Goal: Information Seeking & Learning: Learn about a topic

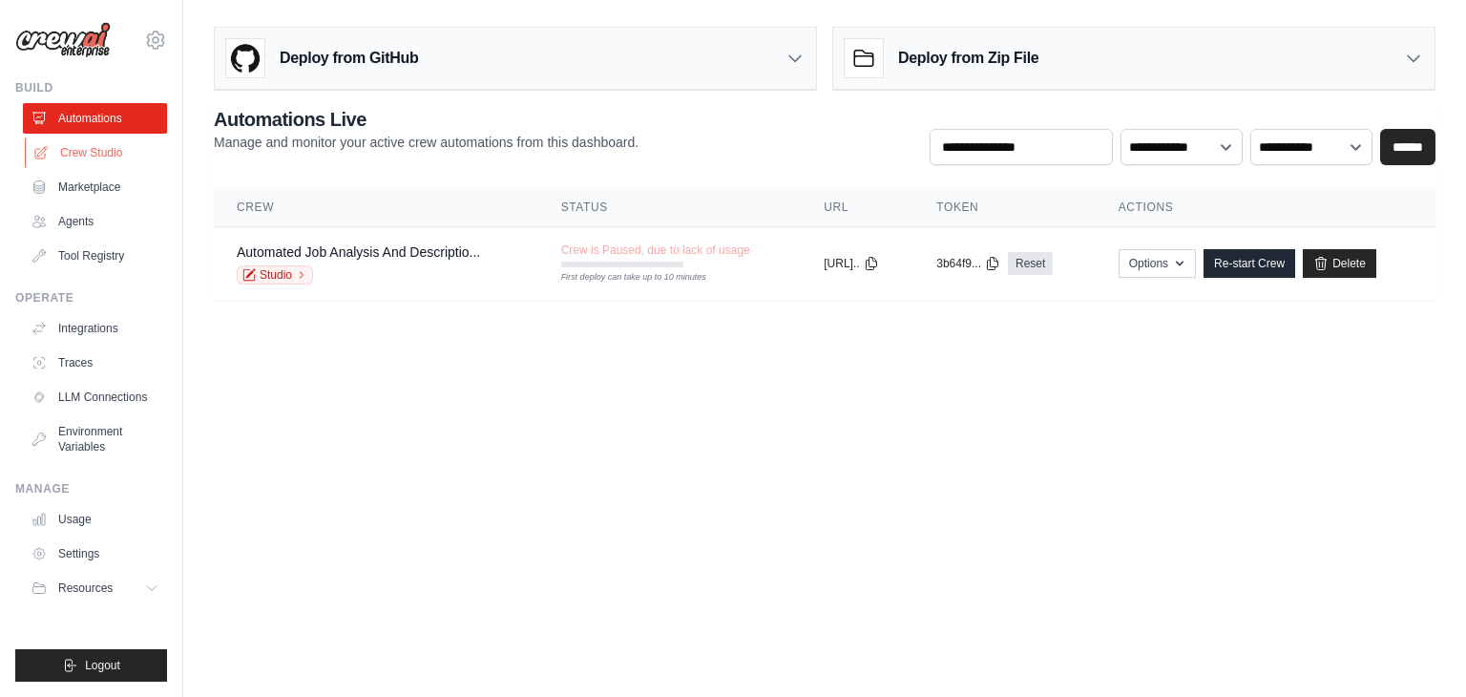
click at [89, 153] on link "Crew Studio" at bounding box center [97, 152] width 144 height 31
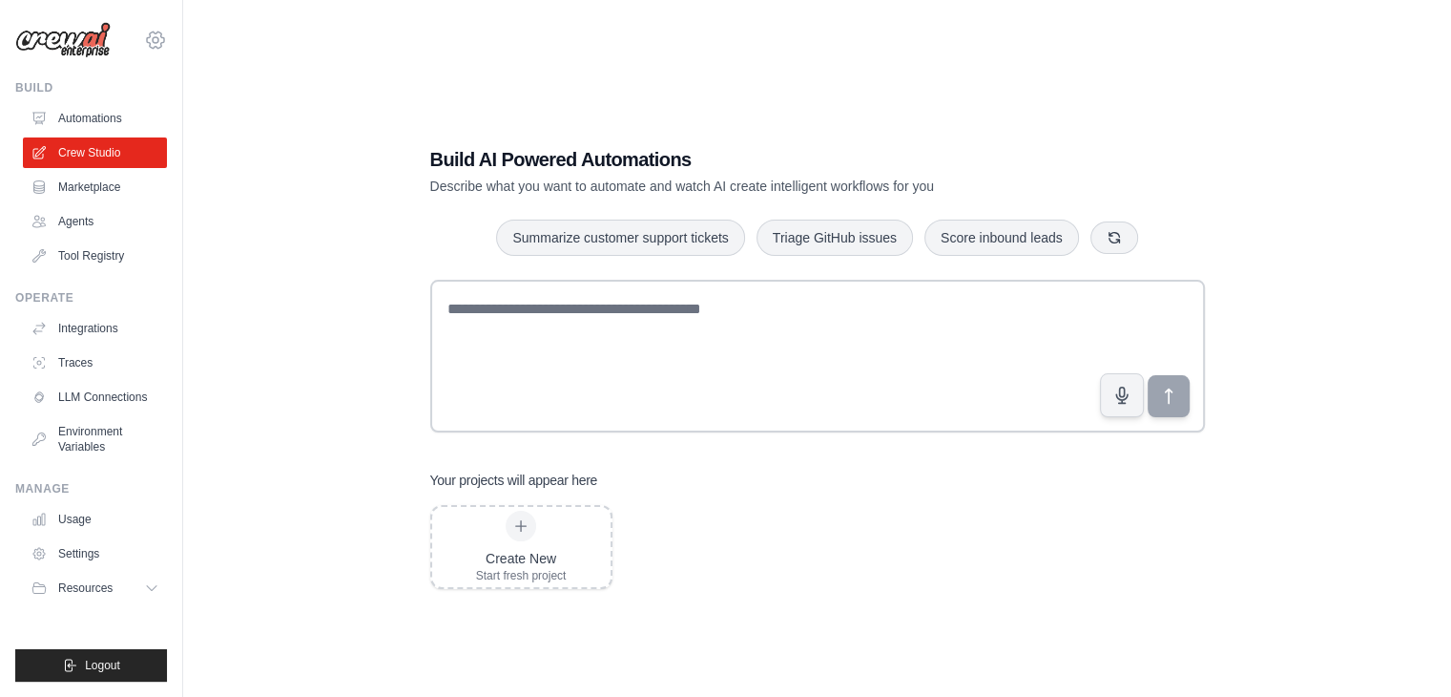
click at [152, 48] on icon at bounding box center [155, 39] width 17 height 16
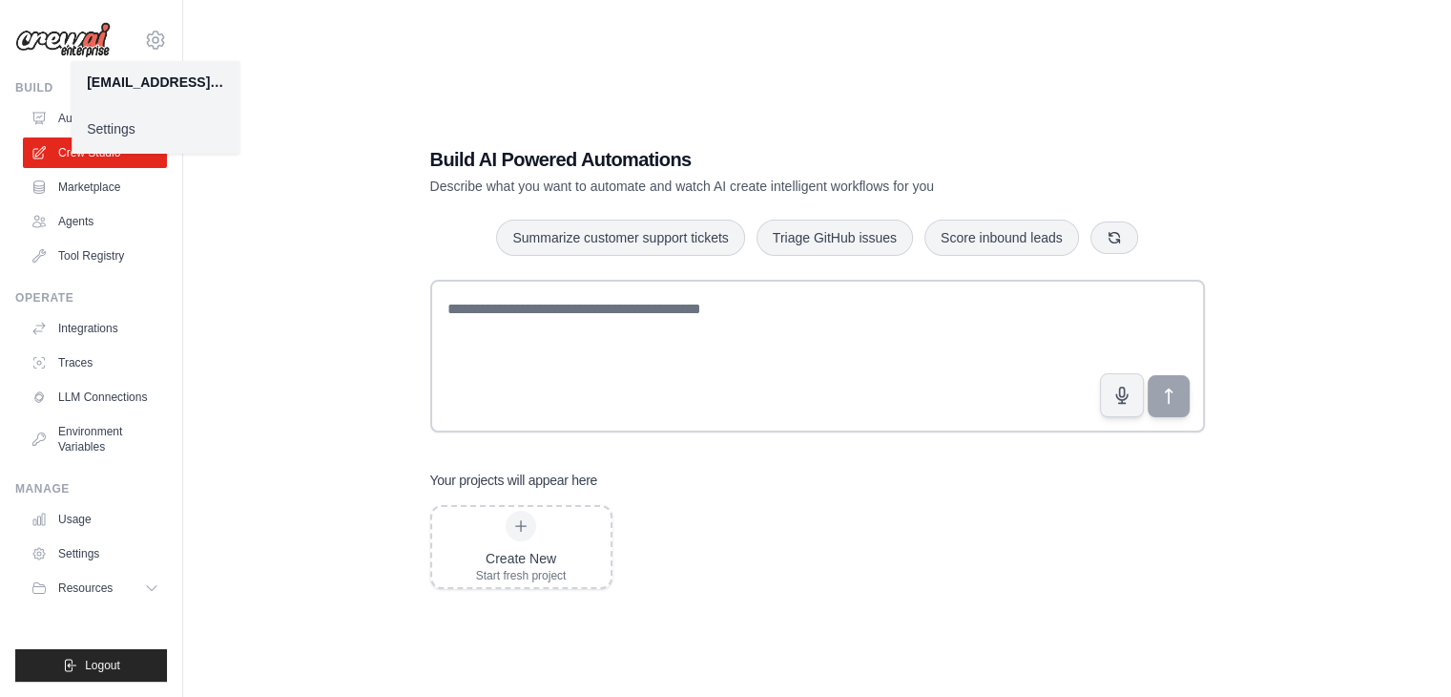
click at [260, 41] on div "Build AI Powered Automations Describe what you want to automate and watch AI cr…" at bounding box center [817, 367] width 1207 height 697
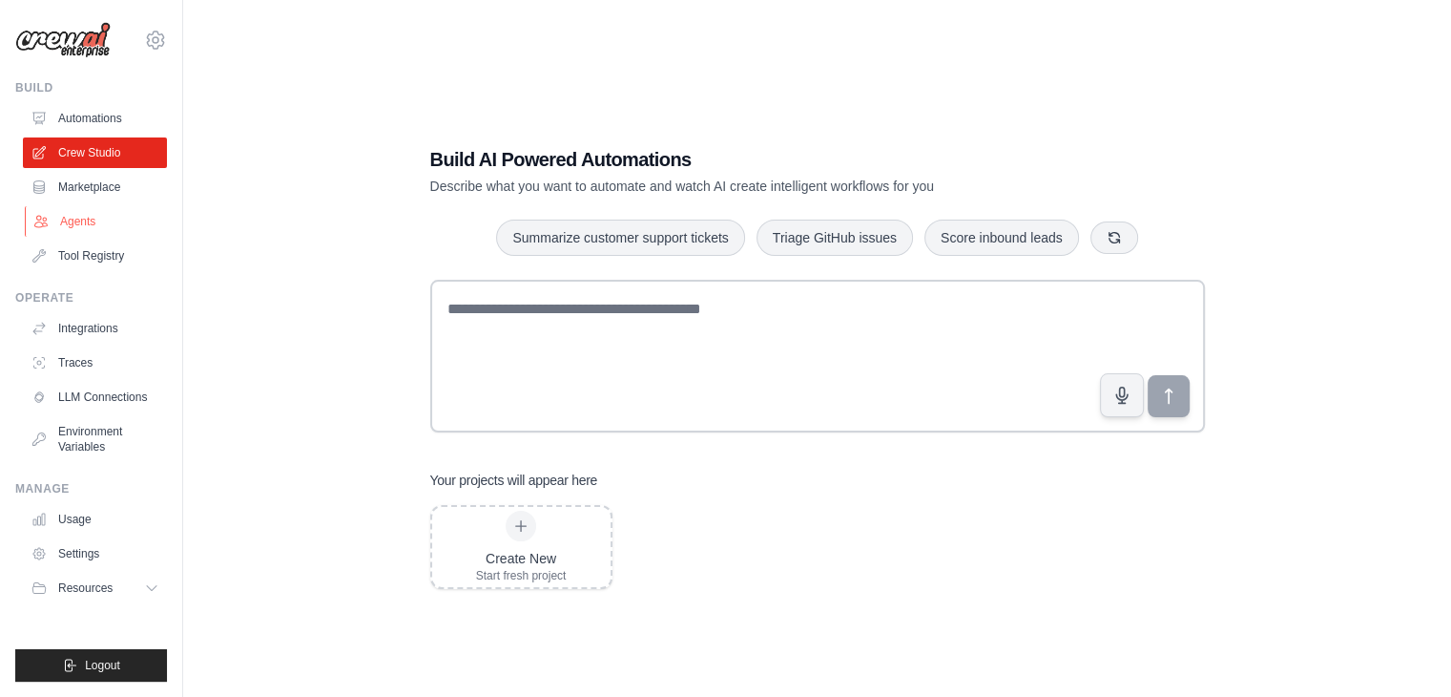
click at [65, 219] on link "Agents" at bounding box center [97, 221] width 144 height 31
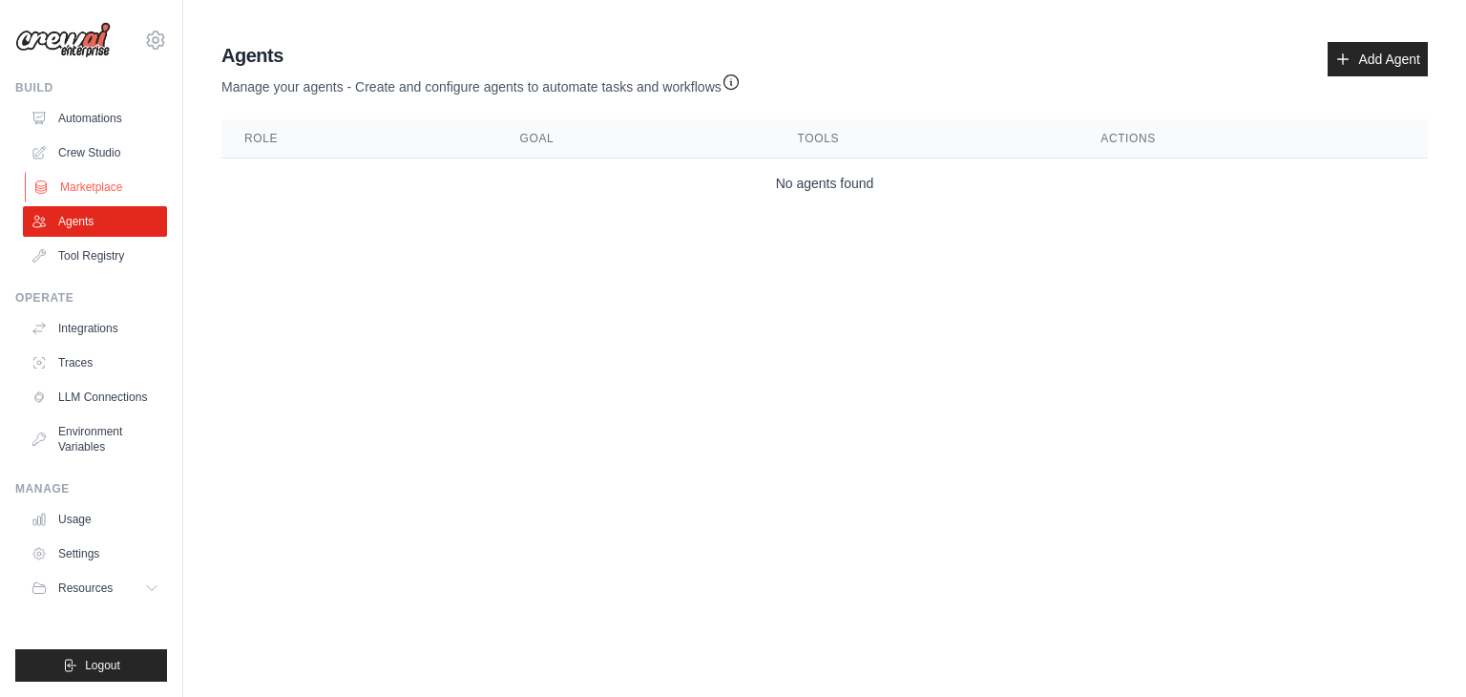
click at [76, 198] on link "Marketplace" at bounding box center [97, 187] width 144 height 31
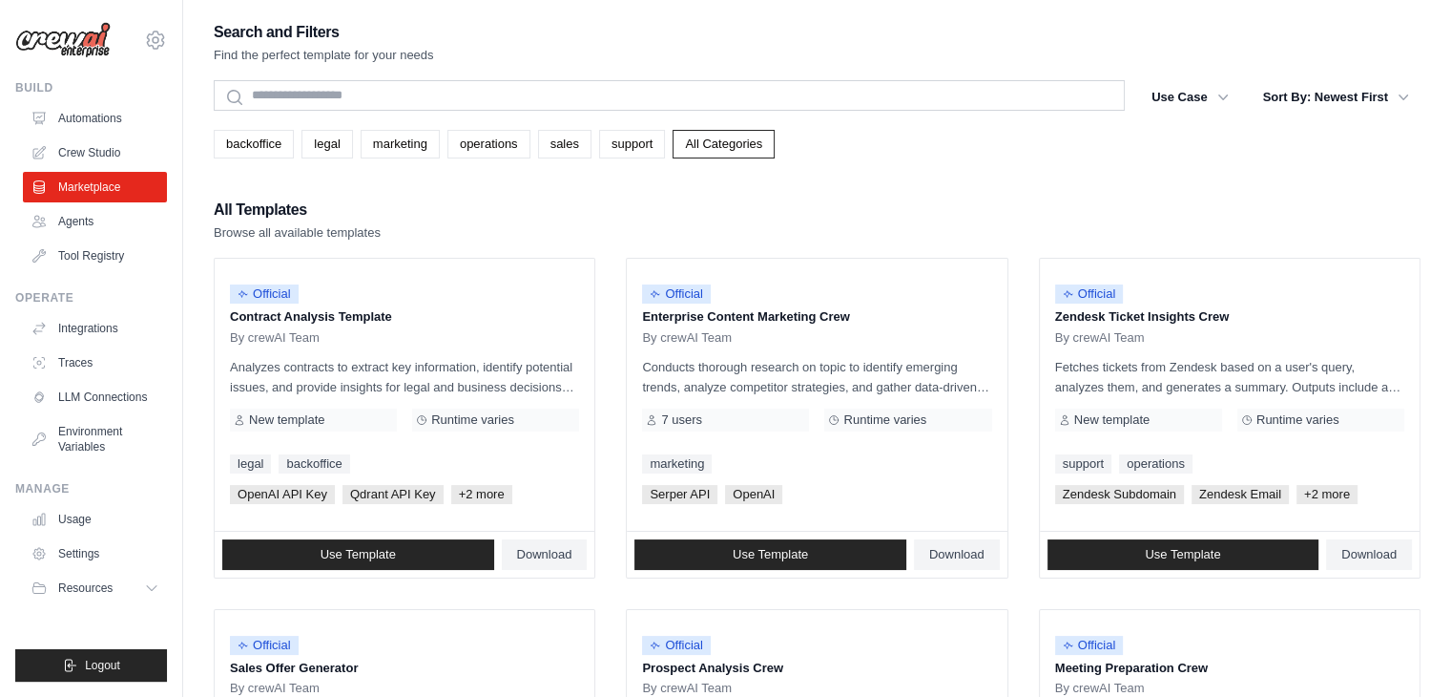
click at [91, 188] on link "Marketplace" at bounding box center [95, 187] width 144 height 31
click at [150, 583] on icon at bounding box center [153, 587] width 15 height 15
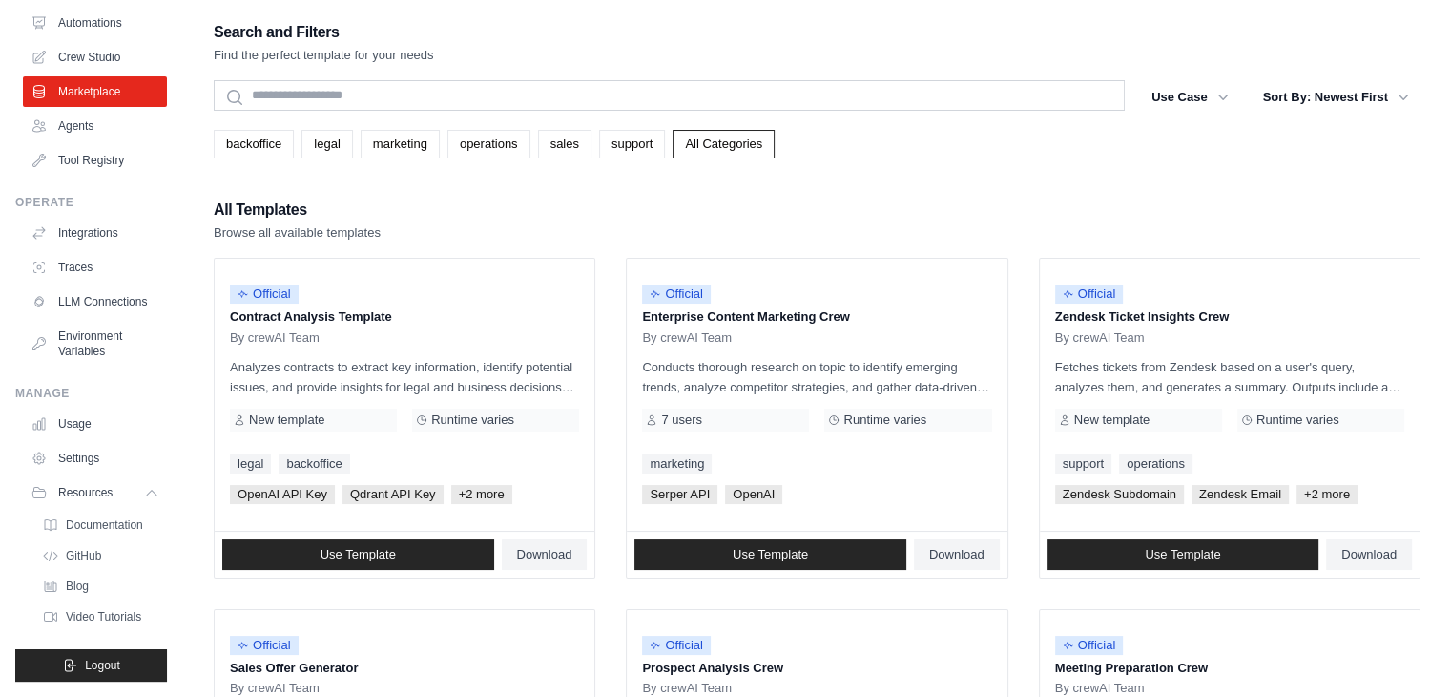
scroll to position [110, 0]
click at [87, 624] on span "Video Tutorials" at bounding box center [105, 616] width 75 height 15
